Goal: Transaction & Acquisition: Purchase product/service

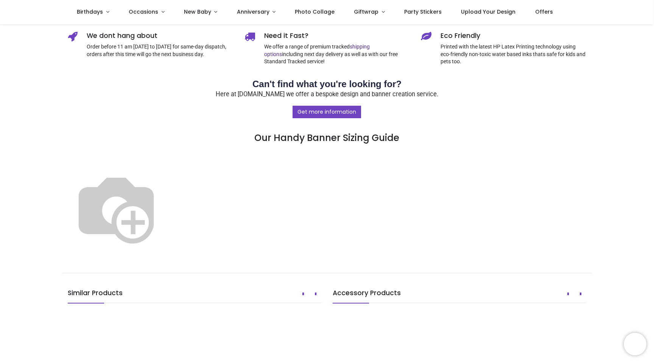
scroll to position [341, 0]
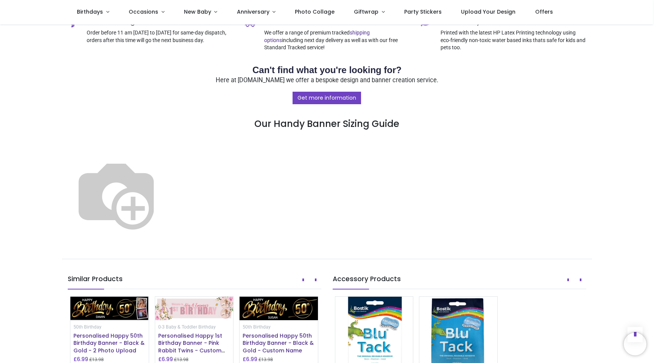
click at [165, 242] on img at bounding box center [116, 193] width 97 height 97
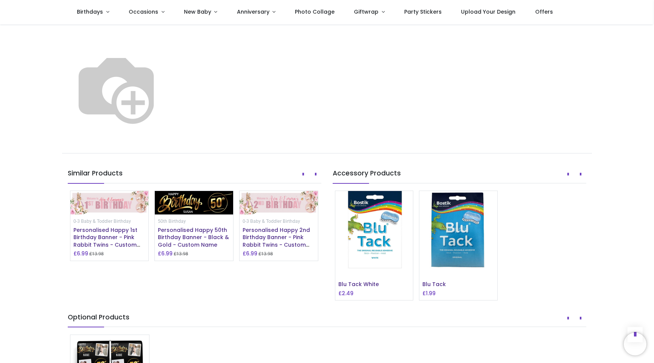
scroll to position [447, 0]
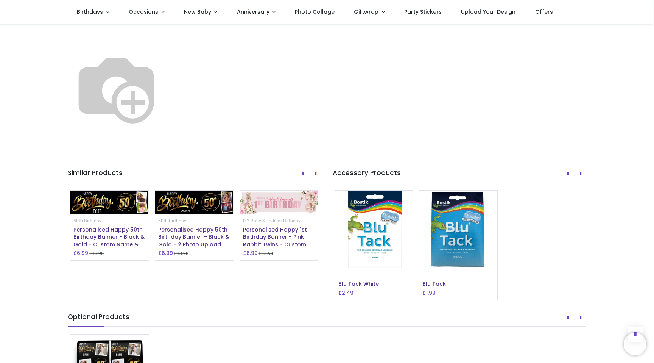
click at [165, 136] on img at bounding box center [116, 87] width 97 height 97
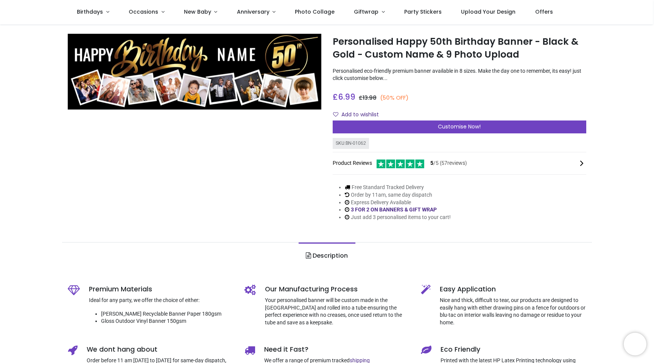
scroll to position [20, 0]
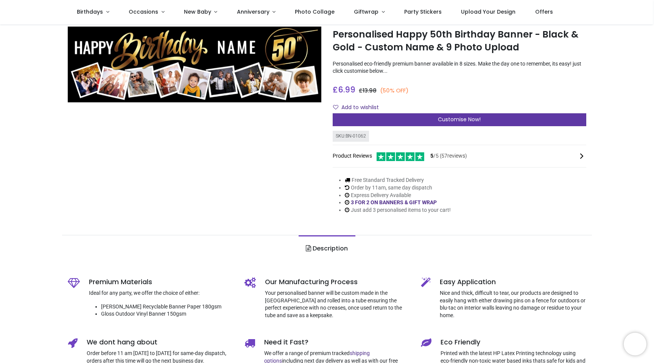
click at [483, 123] on div "Customise Now!" at bounding box center [460, 119] width 254 height 13
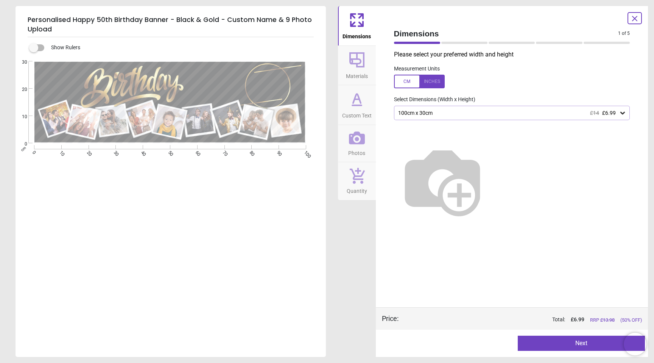
click at [593, 104] on div "Please select your preferred width and height Measurement Units Select Dimensio…" at bounding box center [512, 178] width 248 height 257
click at [593, 113] on span "£6.99" at bounding box center [609, 113] width 14 height 6
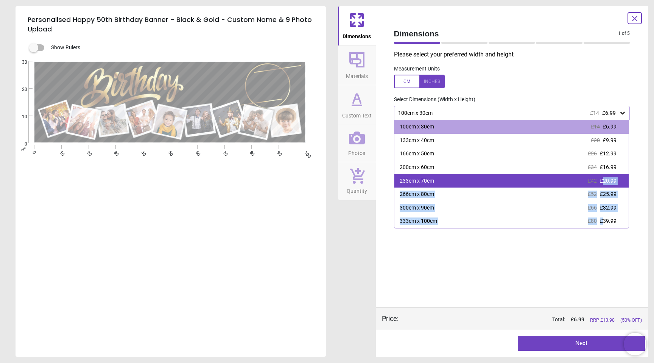
drag, startPoint x: 601, startPoint y: 223, endPoint x: 603, endPoint y: 184, distance: 38.3
click at [593, 184] on div "100cm x 30cm £14 £6.99 133cm x 40cm £20 £9.99 166cm x 50cm £26 £12.99 200cm x 6…" at bounding box center [511, 174] width 235 height 108
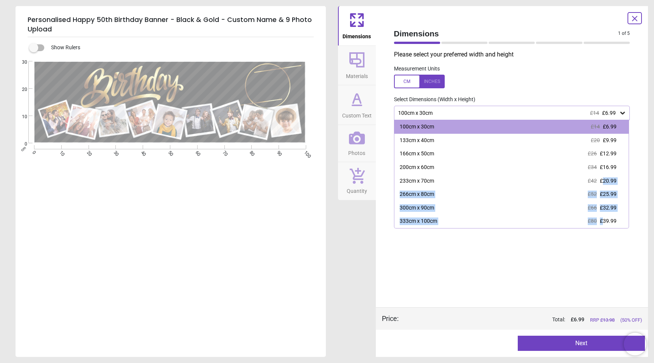
click at [440, 83] on div at bounding box center [419, 82] width 51 height 14
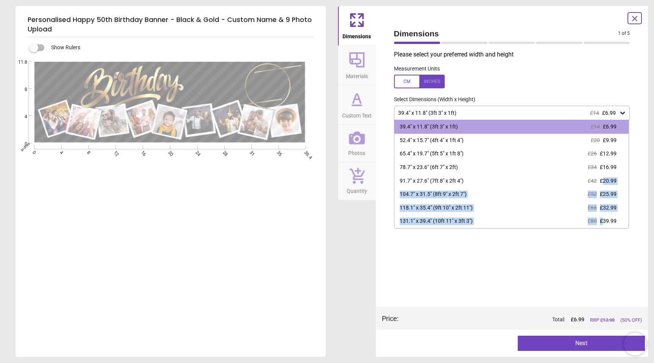
click at [410, 84] on div at bounding box center [419, 82] width 51 height 14
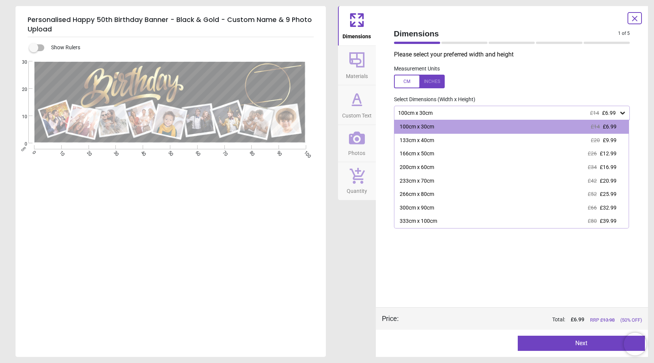
click at [429, 170] on div "200cm x 60cm" at bounding box center [417, 167] width 34 height 8
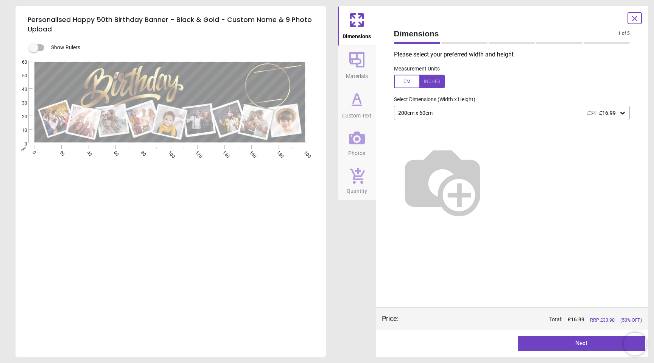
click at [435, 83] on div at bounding box center [419, 82] width 51 height 14
click at [466, 113] on div "78.7" x 23.6" (6ft 7" x 2ft) £34 £16.99" at bounding box center [508, 113] width 222 height 6
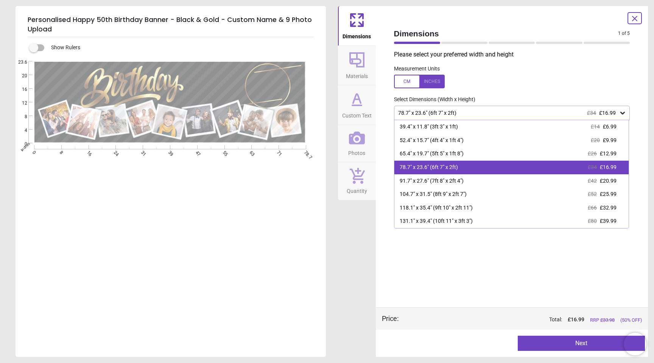
click at [471, 170] on div "78.7" x 23.6" (6ft 7" x 2ft) £34 £16.99" at bounding box center [511, 167] width 235 height 14
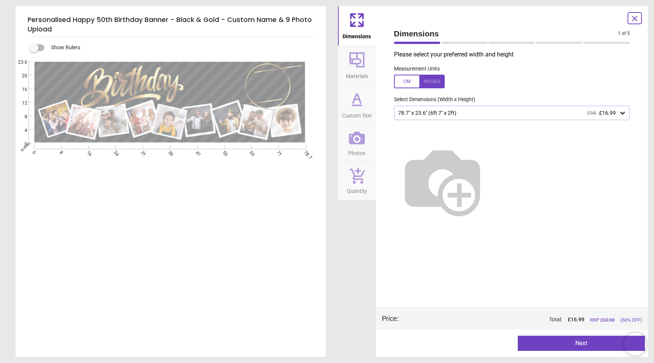
click at [593, 112] on icon at bounding box center [623, 113] width 8 height 8
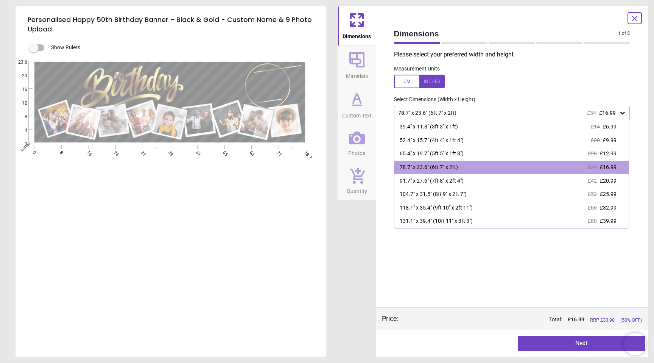
click at [593, 20] on icon at bounding box center [634, 18] width 9 height 9
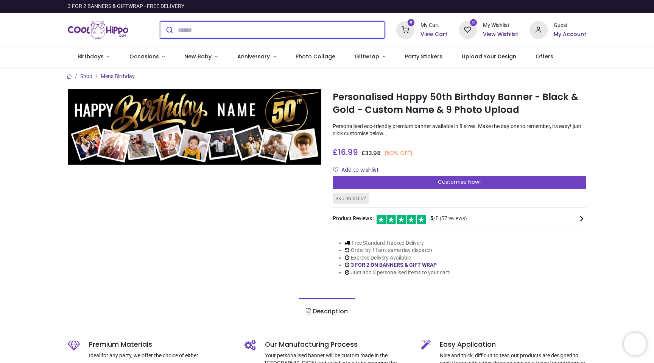
click at [291, 30] on input "search" at bounding box center [281, 30] width 207 height 17
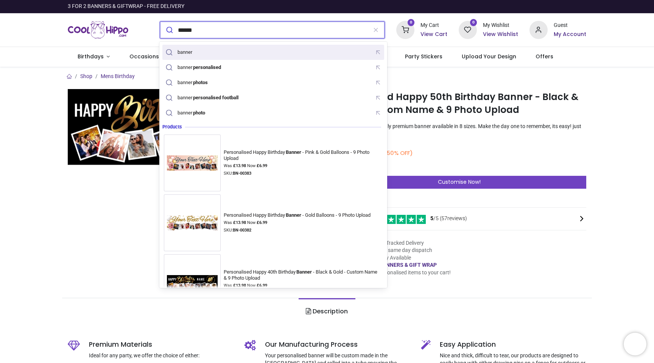
click at [294, 51] on div "banner" at bounding box center [273, 53] width 219 height 12
type input "******"
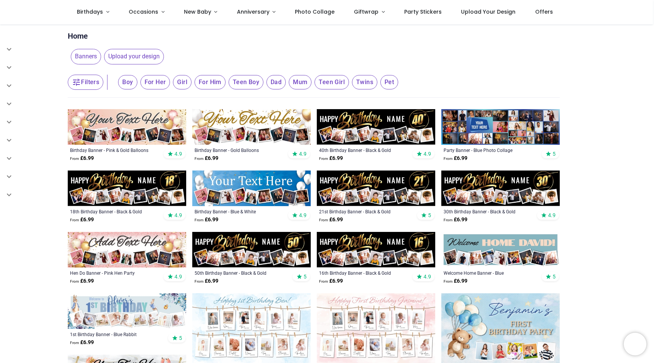
scroll to position [12, 0]
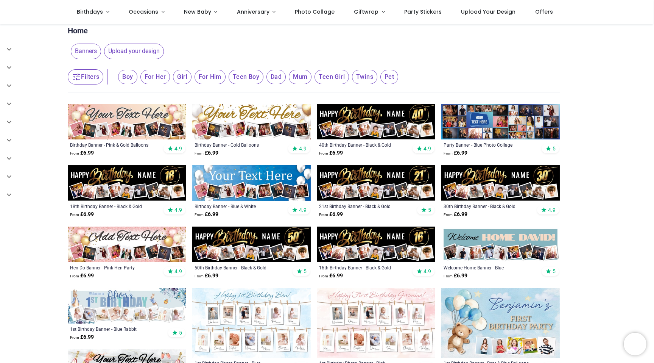
click at [87, 55] on span "Banners" at bounding box center [86, 51] width 30 height 15
click at [89, 78] on button "Filters" at bounding box center [86, 76] width 36 height 15
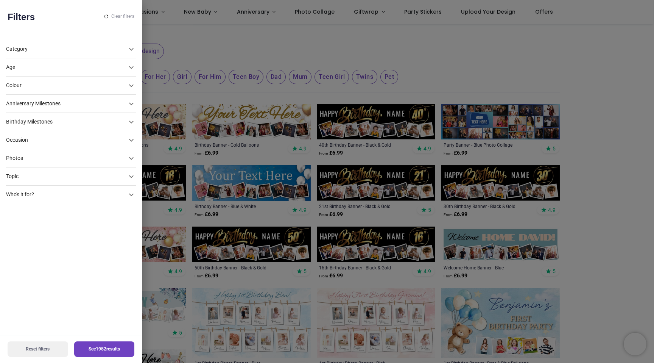
click at [127, 48] on icon at bounding box center [131, 49] width 9 height 9
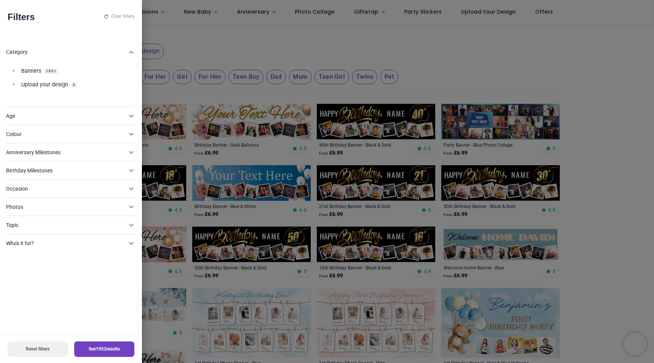
click at [129, 53] on icon at bounding box center [131, 52] width 5 height 3
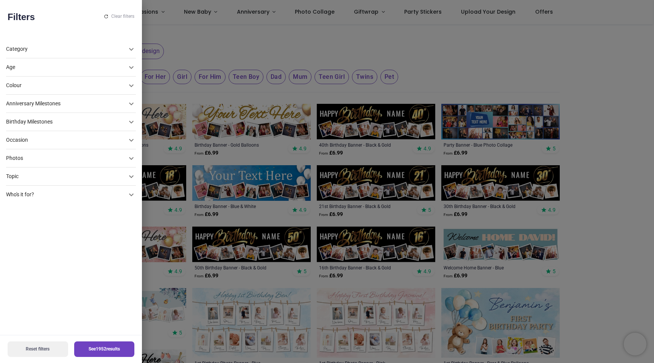
click at [607, 122] on div at bounding box center [327, 181] width 654 height 363
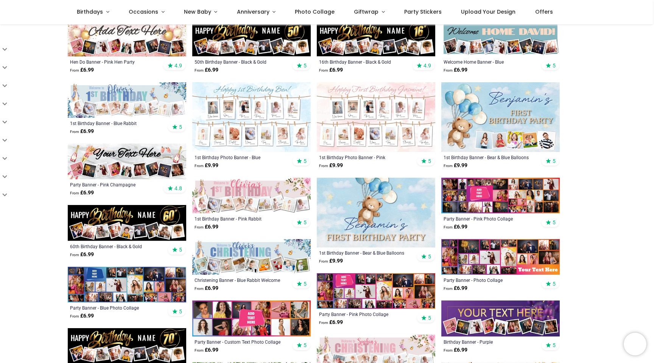
scroll to position [226, 0]
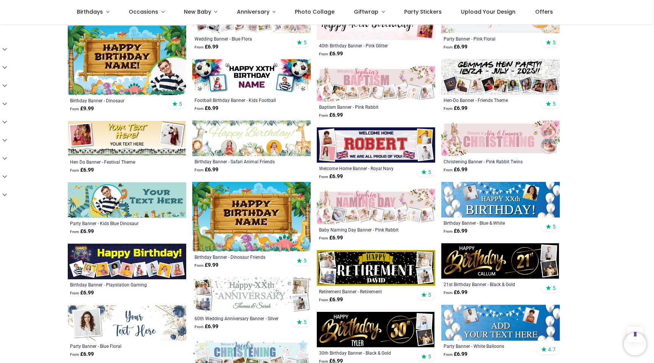
scroll to position [1939, 0]
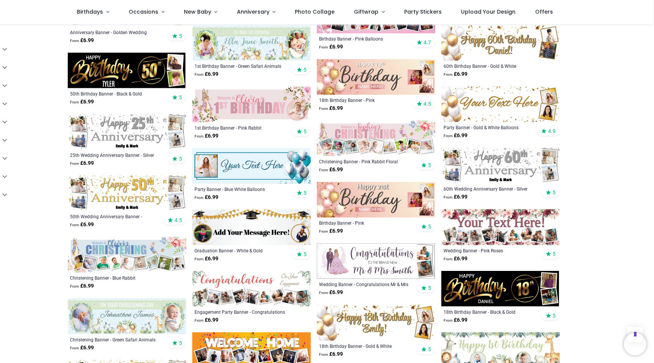
scroll to position [1162, 0]
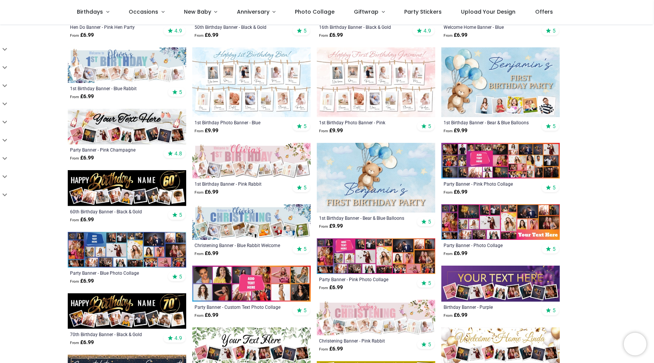
scroll to position [259, 0]
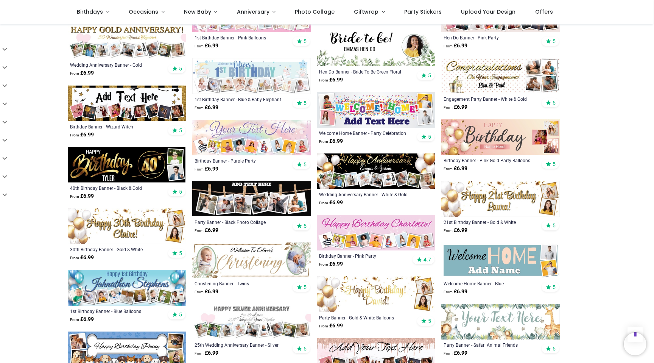
scroll to position [240, 0]
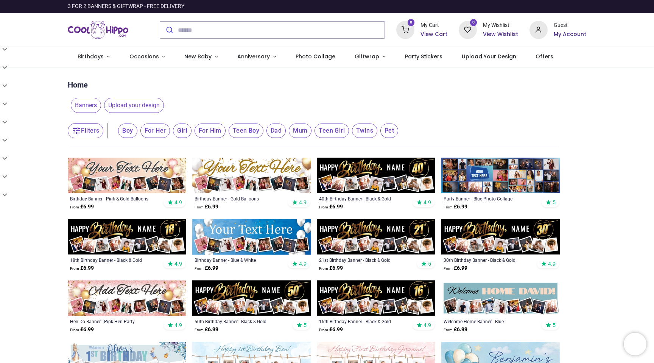
click at [133, 104] on span "Upload your design" at bounding box center [134, 105] width 60 height 15
click at [135, 103] on span "Upload your design" at bounding box center [134, 105] width 60 height 15
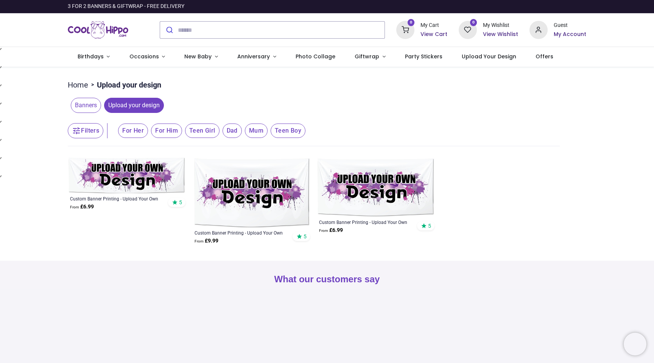
click at [268, 199] on img at bounding box center [251, 192] width 118 height 70
click at [251, 203] on img at bounding box center [251, 192] width 118 height 70
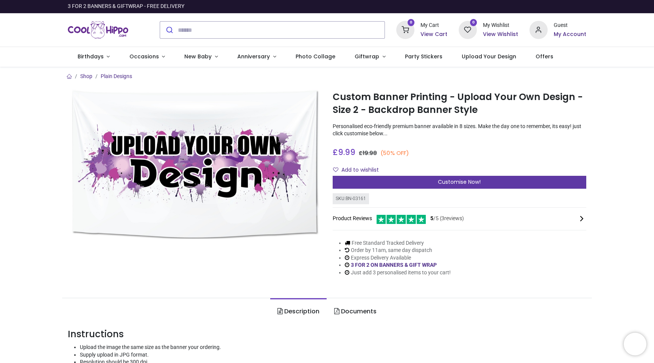
click at [449, 181] on span "Customise Now!" at bounding box center [459, 182] width 43 height 8
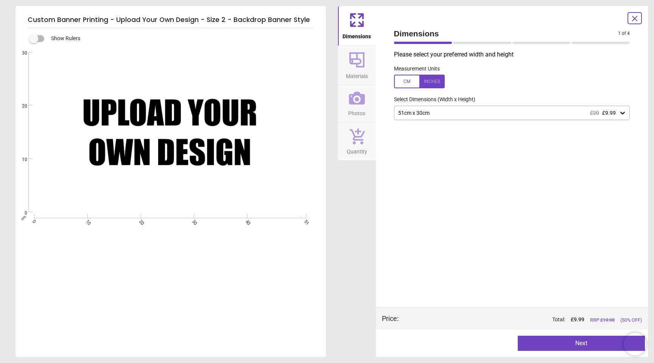
click at [507, 115] on div "51cm x 30cm £20 £9.99" at bounding box center [508, 113] width 222 height 6
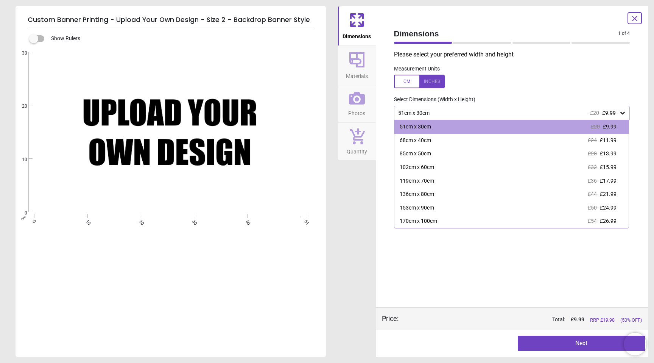
click at [430, 83] on div at bounding box center [419, 82] width 51 height 14
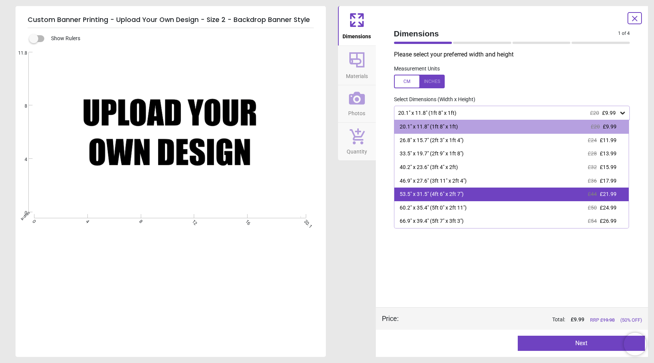
click at [487, 195] on div "53.5" x 31.5" (4ft 6" x 2ft 7") £44 £21.99" at bounding box center [511, 194] width 235 height 14
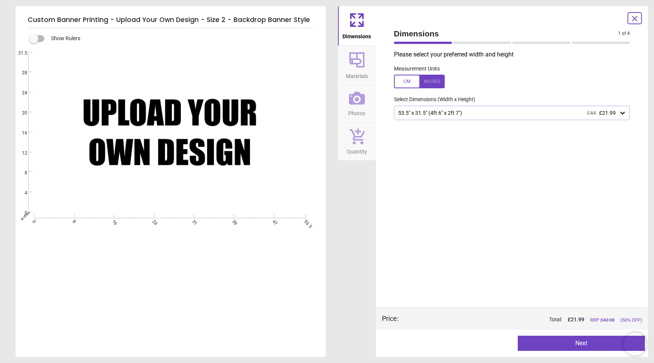
click at [364, 69] on span "Materials" at bounding box center [357, 74] width 22 height 11
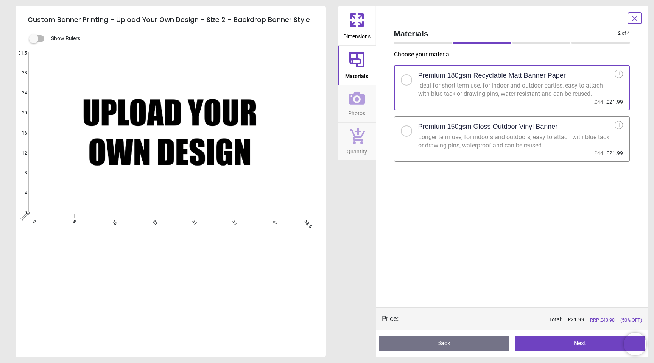
click at [355, 62] on icon at bounding box center [357, 60] width 18 height 18
click at [567, 140] on div "Longer term use, for indoors and outdoors, easy to attach with blue tack or dra…" at bounding box center [516, 141] width 197 height 17
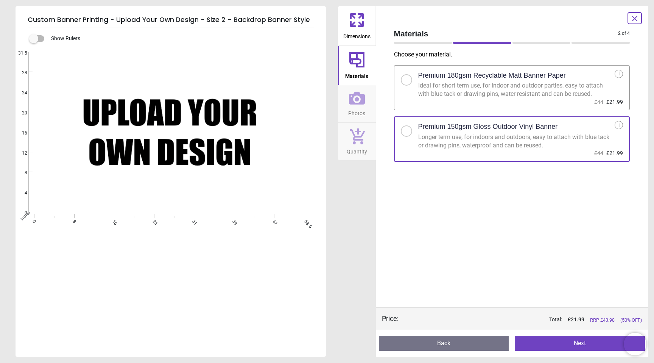
click at [356, 102] on icon at bounding box center [357, 98] width 16 height 16
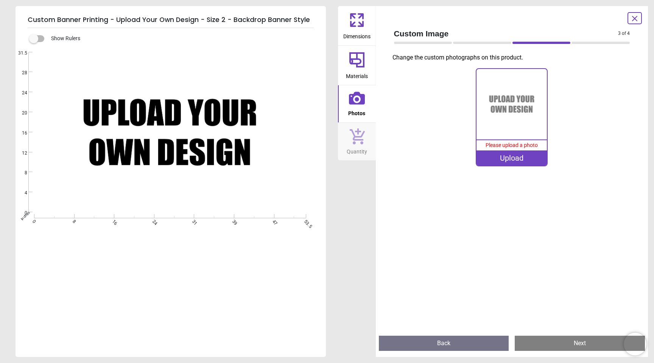
click at [508, 124] on img at bounding box center [511, 104] width 70 height 70
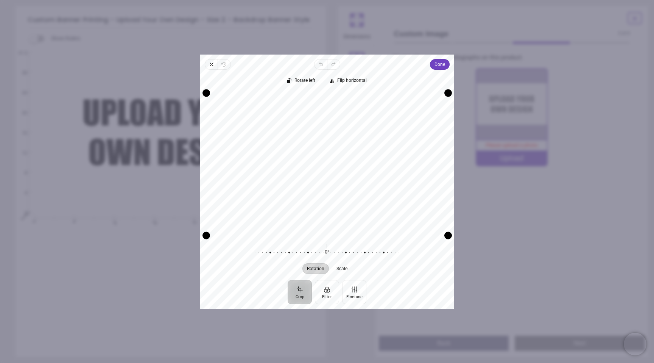
drag, startPoint x: 371, startPoint y: 196, endPoint x: 374, endPoint y: 151, distance: 44.8
click at [374, 151] on div "Recenter" at bounding box center [327, 163] width 242 height 143
drag, startPoint x: 445, startPoint y: 93, endPoint x: 445, endPoint y: 54, distance: 39.0
click at [445, 54] on div "Close Revert Undo Redo Done Crop Filter Finetune Rotate left Flip horizontal Re…" at bounding box center [327, 181] width 254 height 254
click at [345, 270] on span "Scale" at bounding box center [341, 268] width 11 height 5
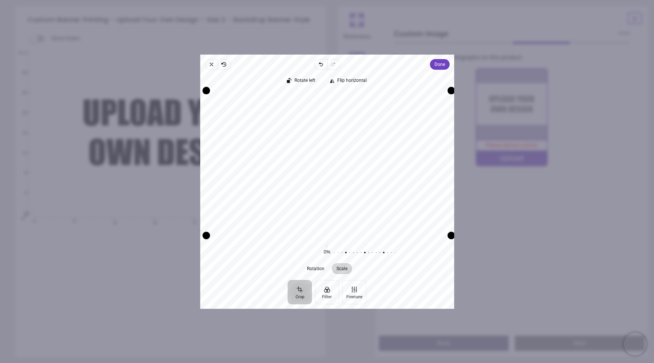
drag, startPoint x: 448, startPoint y: 93, endPoint x: 451, endPoint y: 50, distance: 43.6
click at [451, 163] on div "× Trustpilot Product Reviews 5 /5 ( 3 reviews) Jennifer Rose Very good quality …" at bounding box center [460, 190] width 254 height 54
click at [357, 173] on div "Recenter" at bounding box center [327, 163] width 242 height 143
drag, startPoint x: 327, startPoint y: 164, endPoint x: 327, endPoint y: 180, distance: 16.3
click at [327, 180] on div "Recenter" at bounding box center [327, 163] width 242 height 143
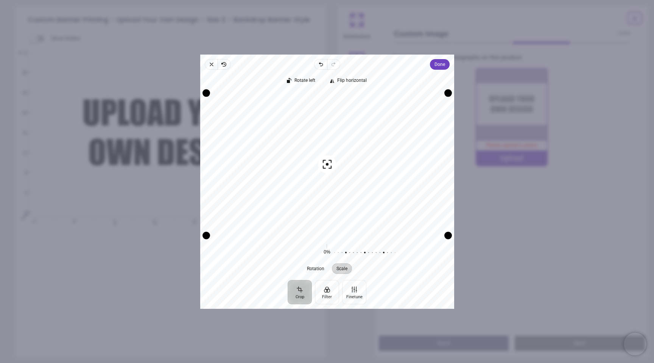
click at [327, 156] on button "Recenter" at bounding box center [327, 164] width 18 height 18
click at [327, 159] on div "Recenter" at bounding box center [327, 163] width 242 height 143
click at [329, 295] on button "Filter" at bounding box center [327, 291] width 24 height 24
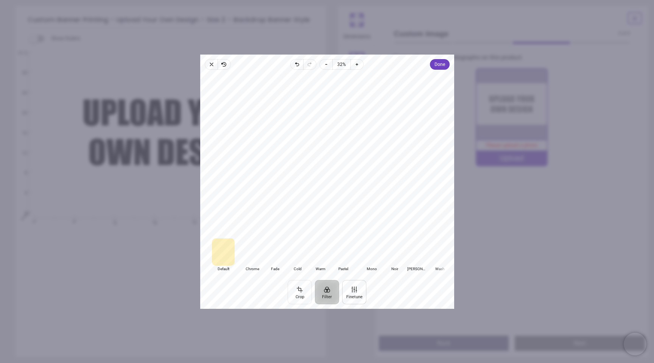
click at [348, 297] on button "Finetune" at bounding box center [354, 291] width 24 height 24
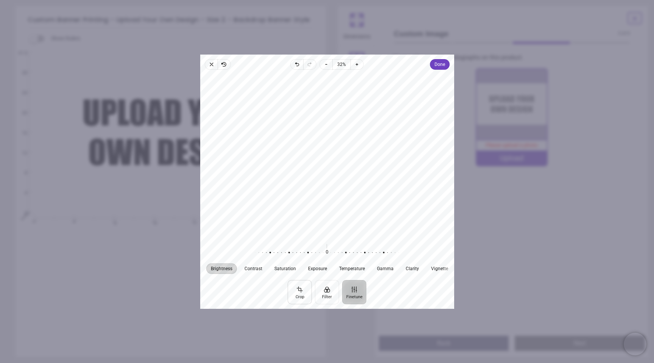
click at [301, 295] on button "Crop" at bounding box center [300, 291] width 24 height 24
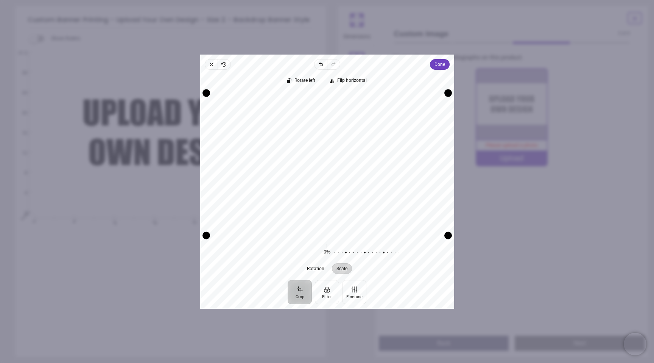
drag, startPoint x: 337, startPoint y: 145, endPoint x: 336, endPoint y: 137, distance: 8.0
click at [336, 137] on div "Recenter" at bounding box center [327, 163] width 242 height 143
click at [439, 64] on span "Done" at bounding box center [439, 64] width 11 height 9
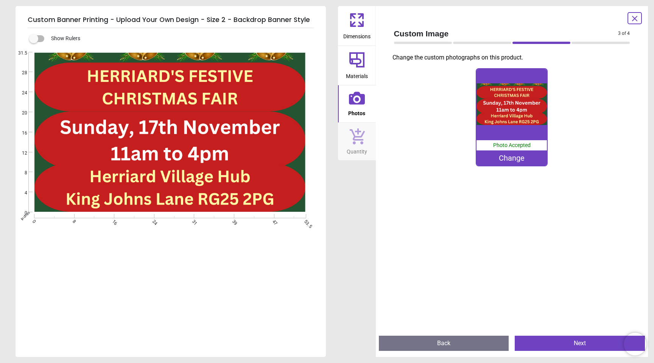
click at [565, 345] on button "Next" at bounding box center [580, 342] width 130 height 15
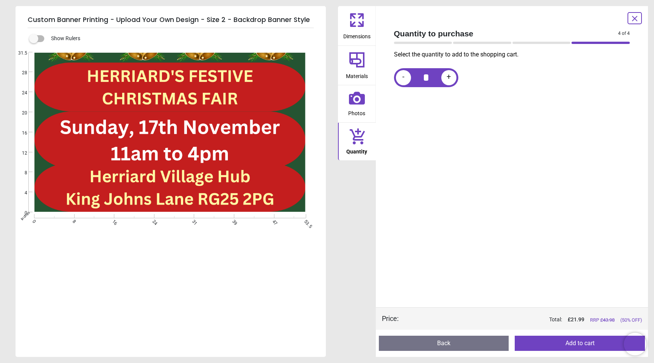
click at [565, 346] on button "Add to cart" at bounding box center [580, 342] width 130 height 15
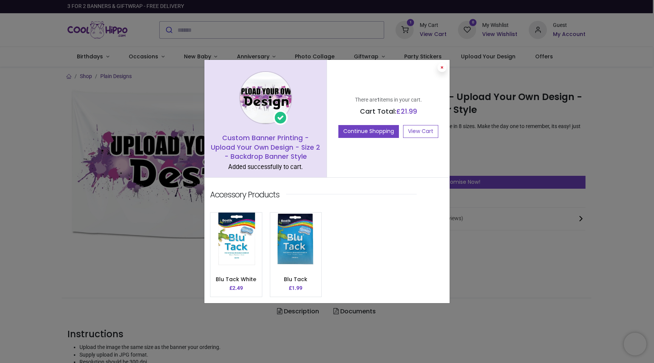
click at [443, 67] on icon at bounding box center [442, 67] width 3 height 4
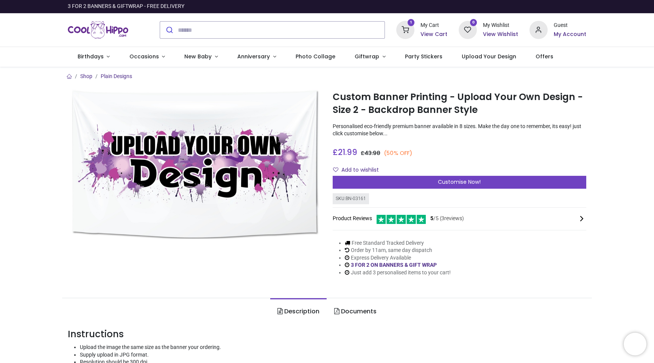
click at [428, 32] on h6 "View Cart" at bounding box center [433, 35] width 27 height 8
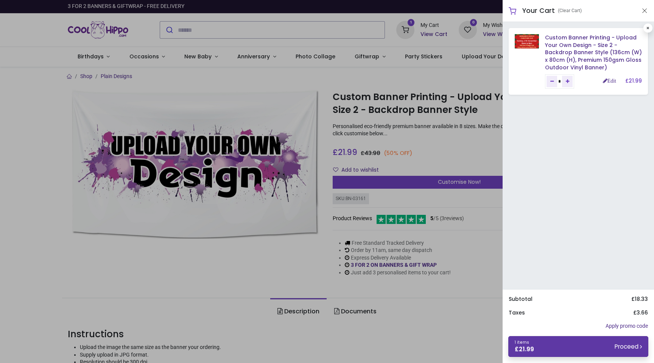
click at [600, 347] on link "1 items £ 21.99 Proceed" at bounding box center [578, 346] width 140 height 21
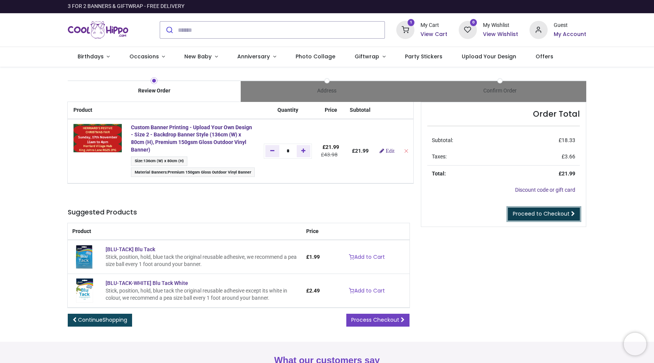
click at [541, 216] on span "Proceed to Checkout" at bounding box center [541, 214] width 57 height 8
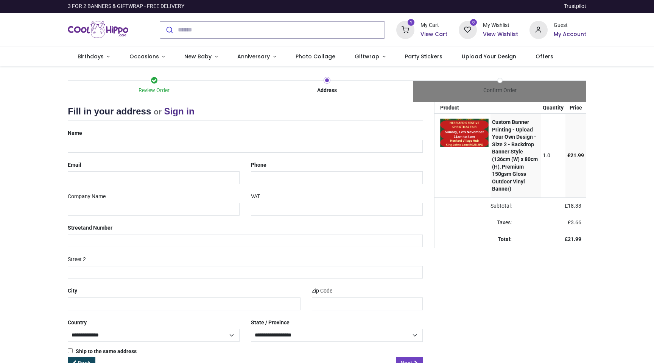
select select "***"
